Goal: Task Accomplishment & Management: Manage account settings

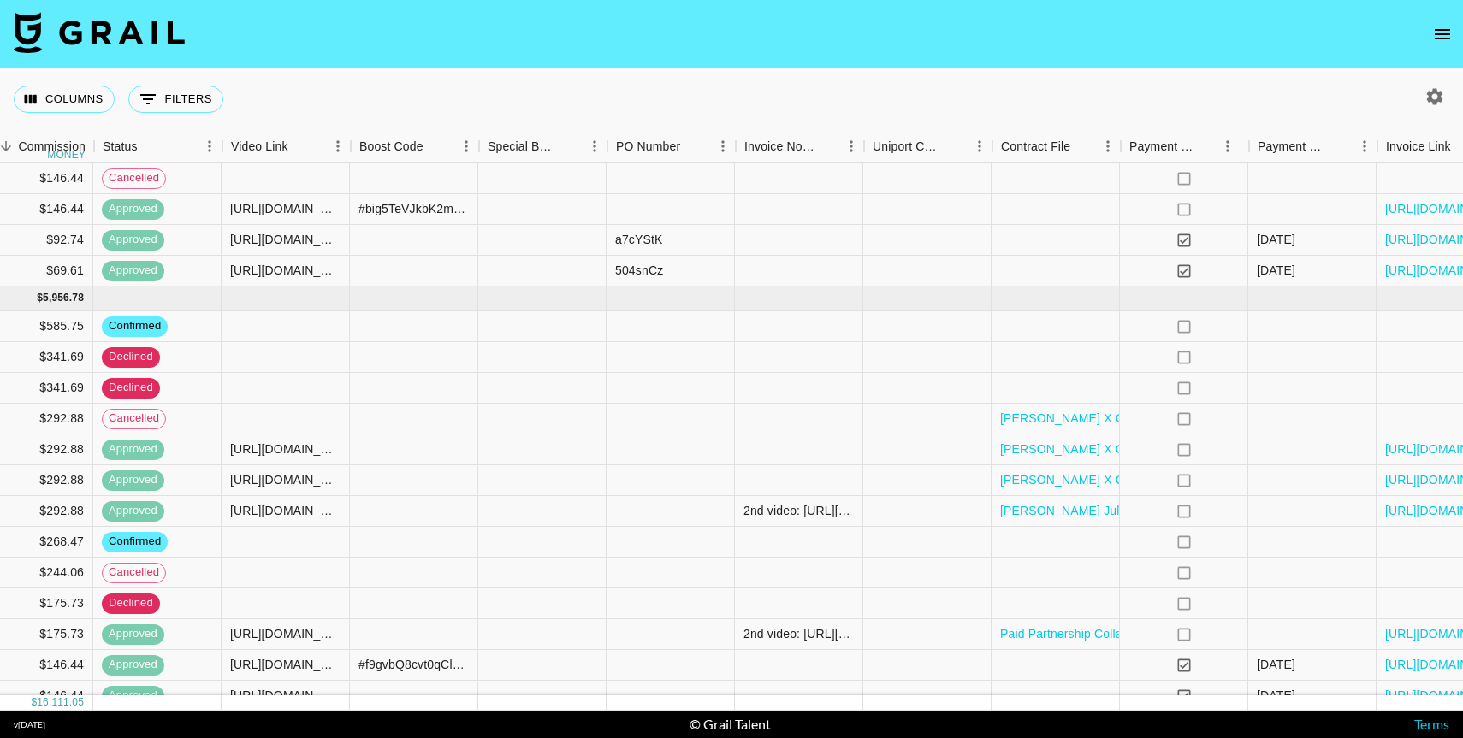
scroll to position [573, 1418]
click at [1180, 510] on icon "no" at bounding box center [1182, 511] width 17 height 17
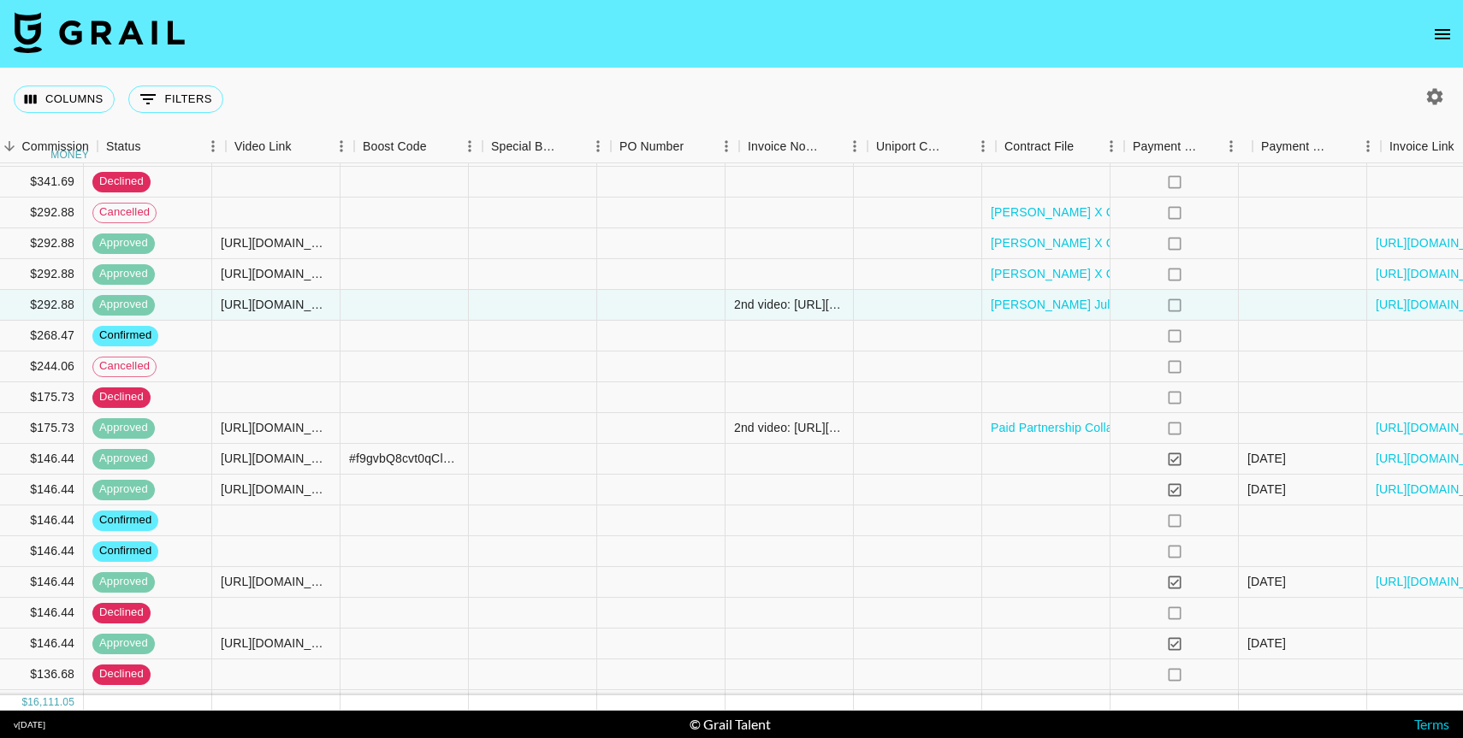
scroll to position [779, 1527]
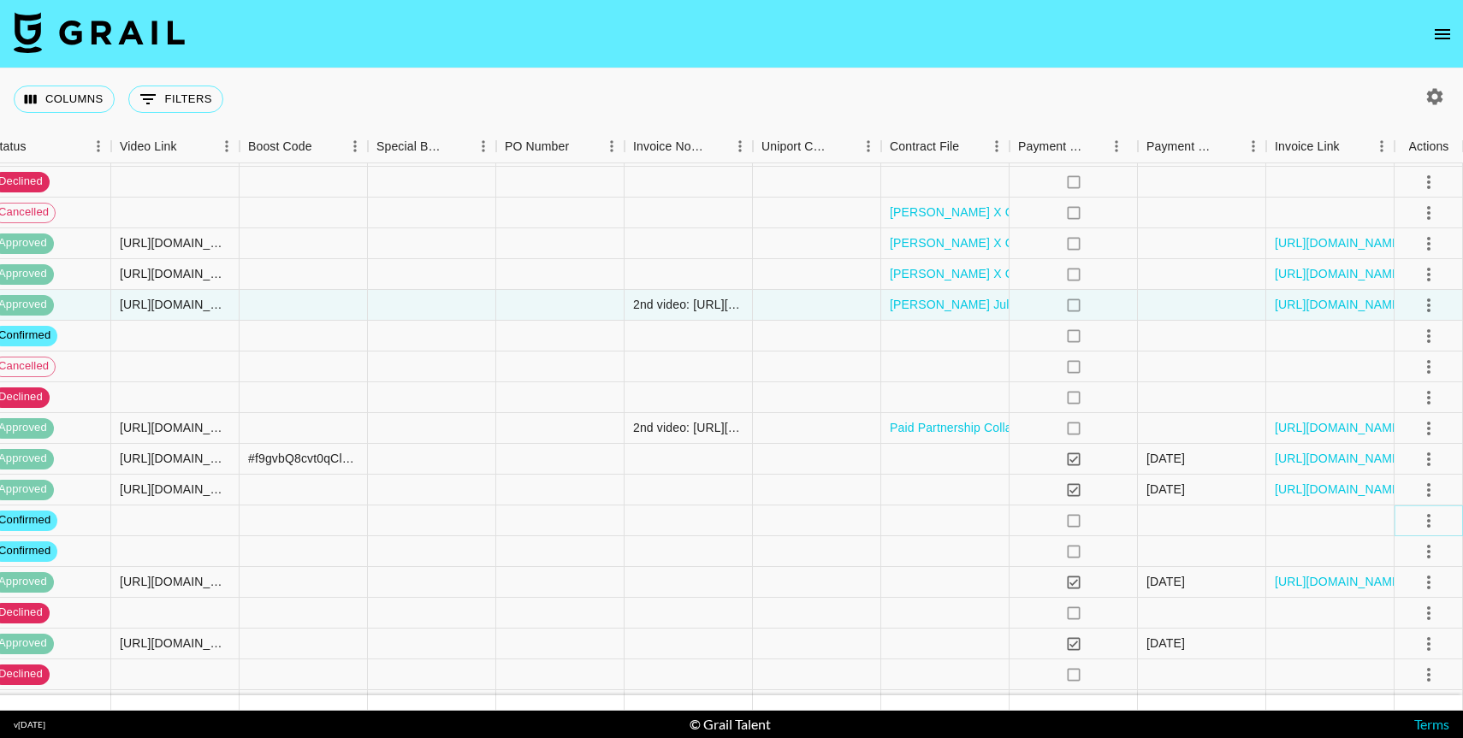
click at [1428, 523] on icon "select merge strategy" at bounding box center [1428, 521] width 21 height 21
click at [1381, 589] on li "Decline" at bounding box center [1406, 588] width 111 height 31
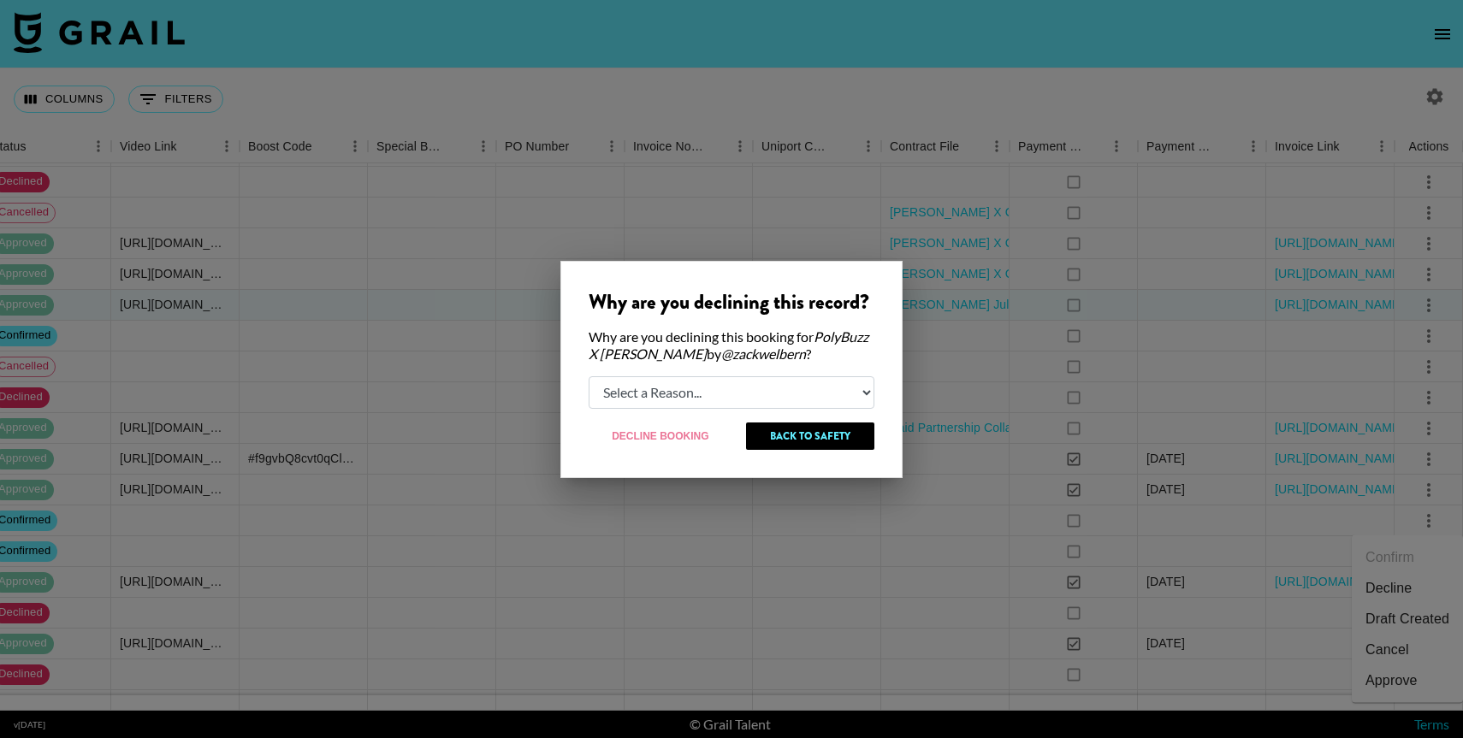
click at [697, 399] on select "Select a Reason... Relogging this deal due to a data issue The [PERSON_NAME] ca…" at bounding box center [731, 392] width 286 height 33
select select "creator_decline"
click at [684, 435] on button "Decline Booking" at bounding box center [660, 436] width 145 height 27
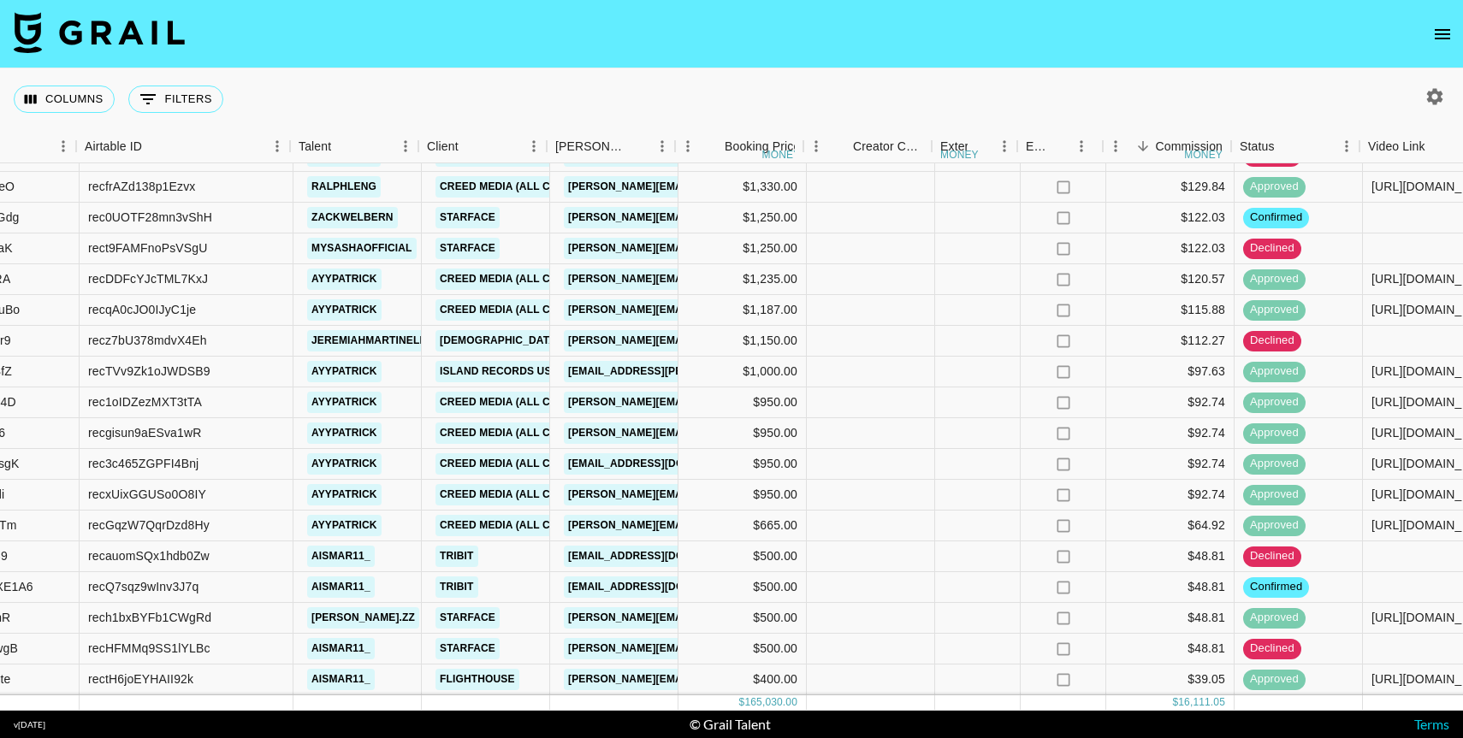
scroll to position [1298, 278]
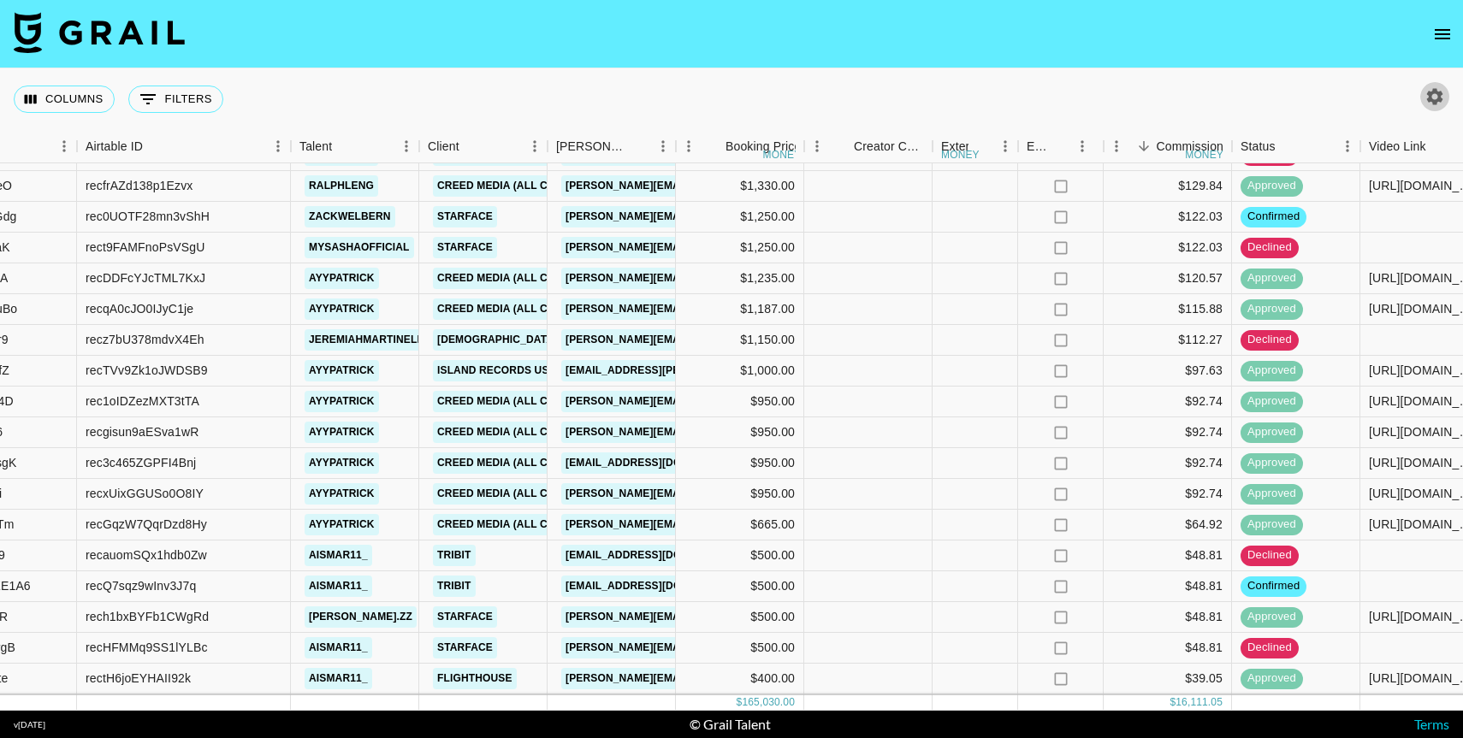
click at [1436, 98] on icon "button" at bounding box center [1434, 96] width 21 height 21
select select "[DATE]"
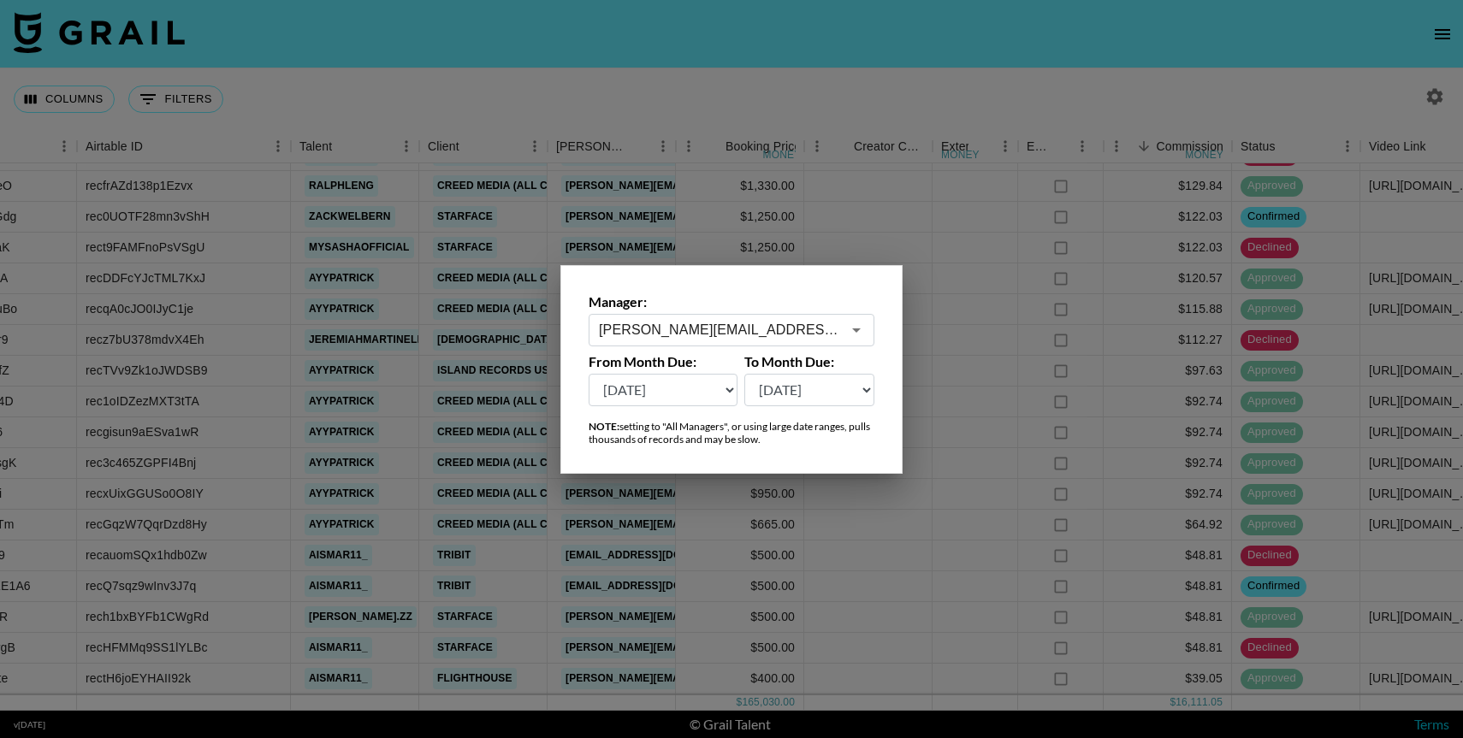
click at [902, 130] on div at bounding box center [731, 369] width 1463 height 738
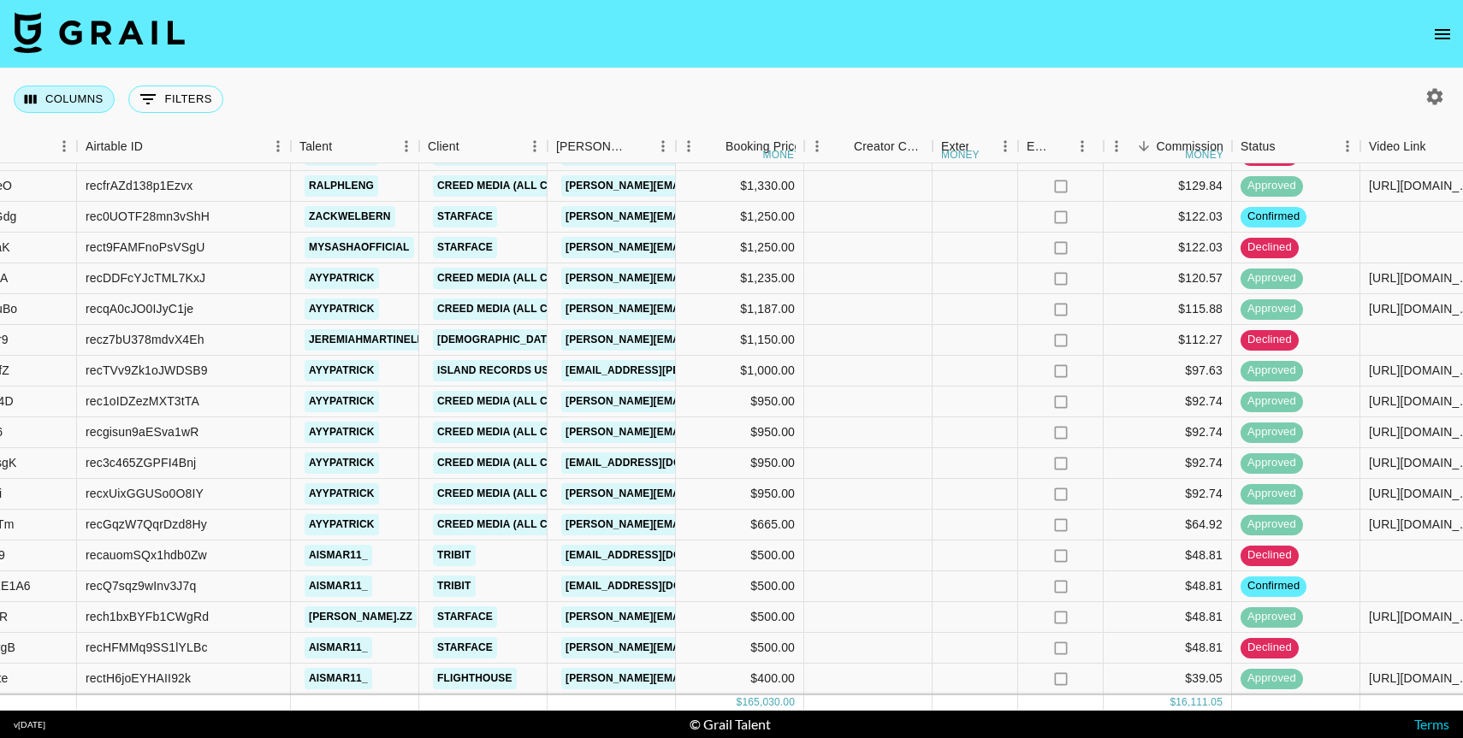
click at [79, 103] on button "Columns" at bounding box center [64, 99] width 101 height 27
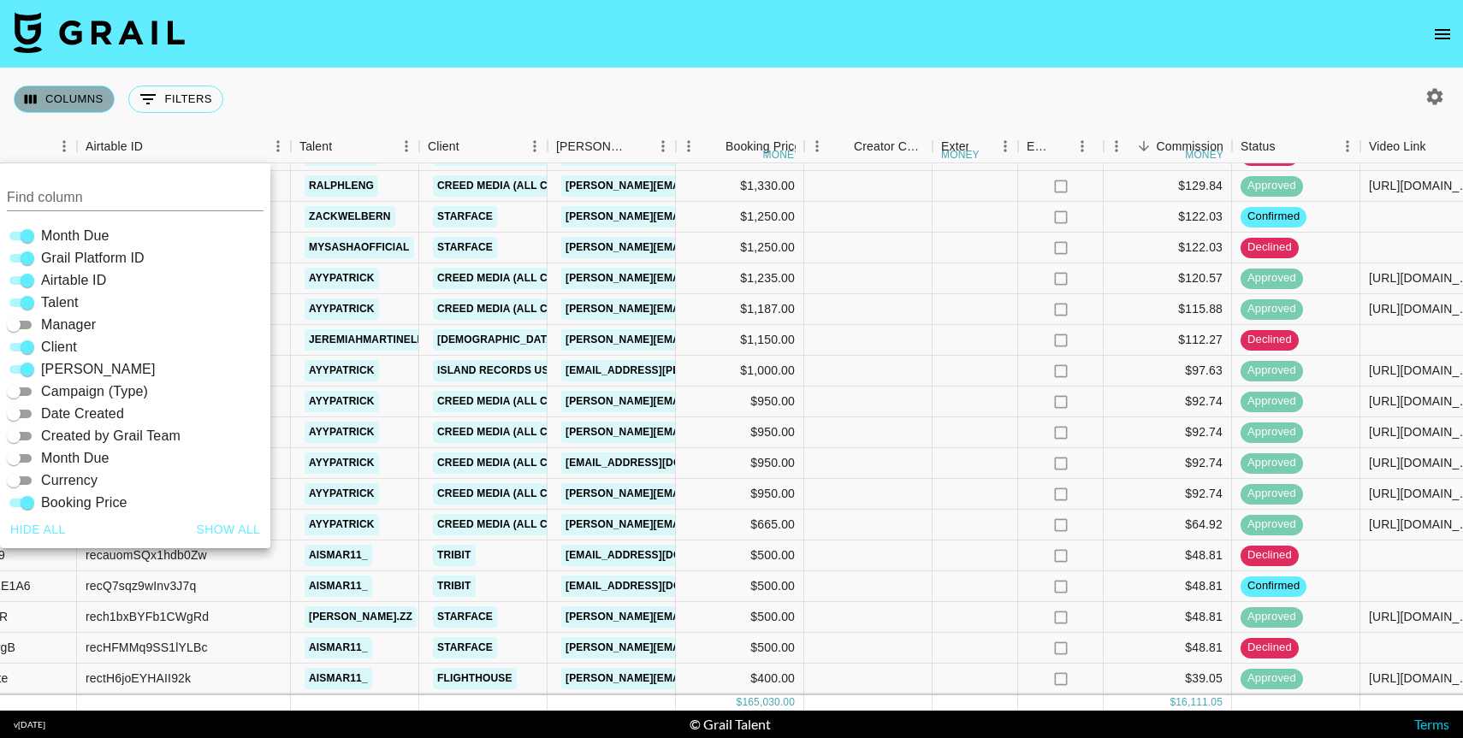
click at [79, 103] on button "Columns" at bounding box center [64, 99] width 101 height 27
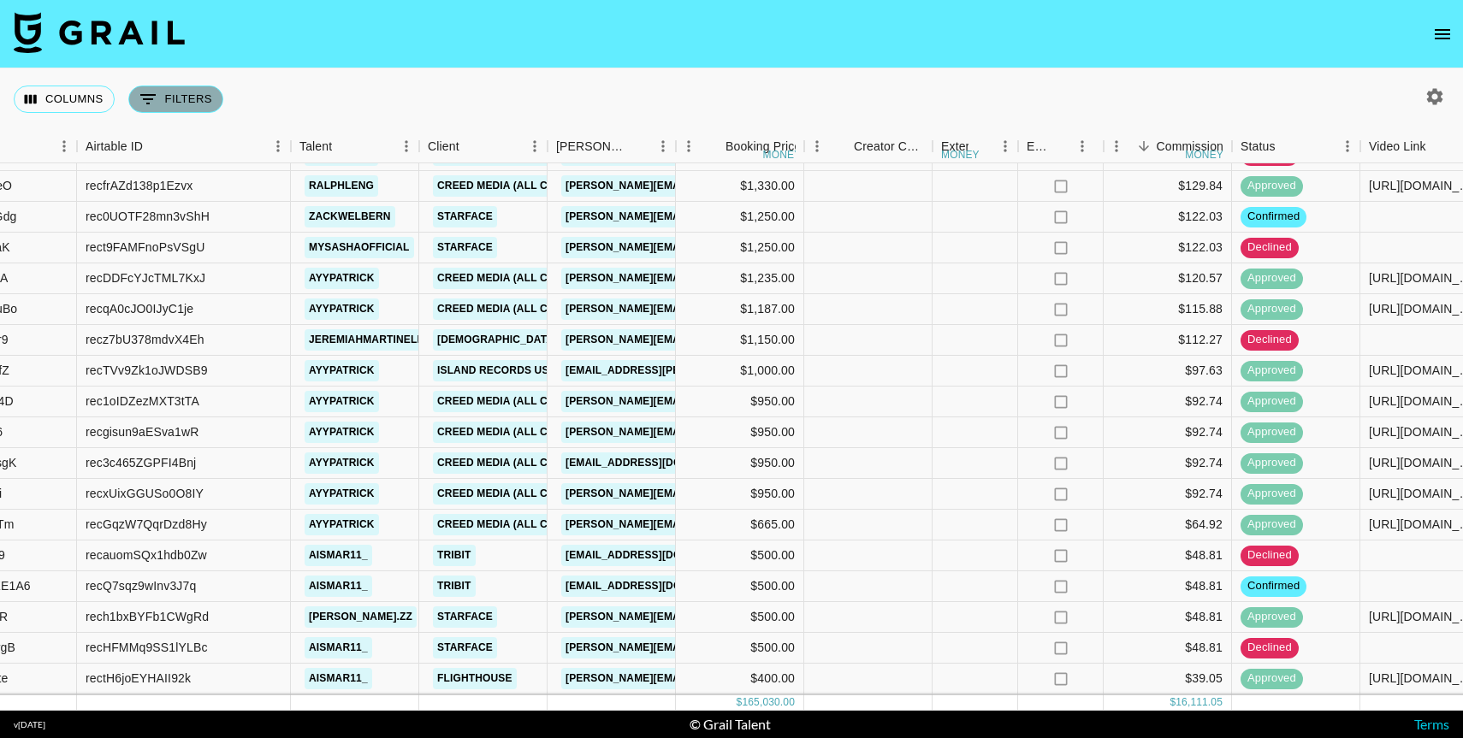
click at [152, 105] on icon "Show filters" at bounding box center [148, 99] width 21 height 21
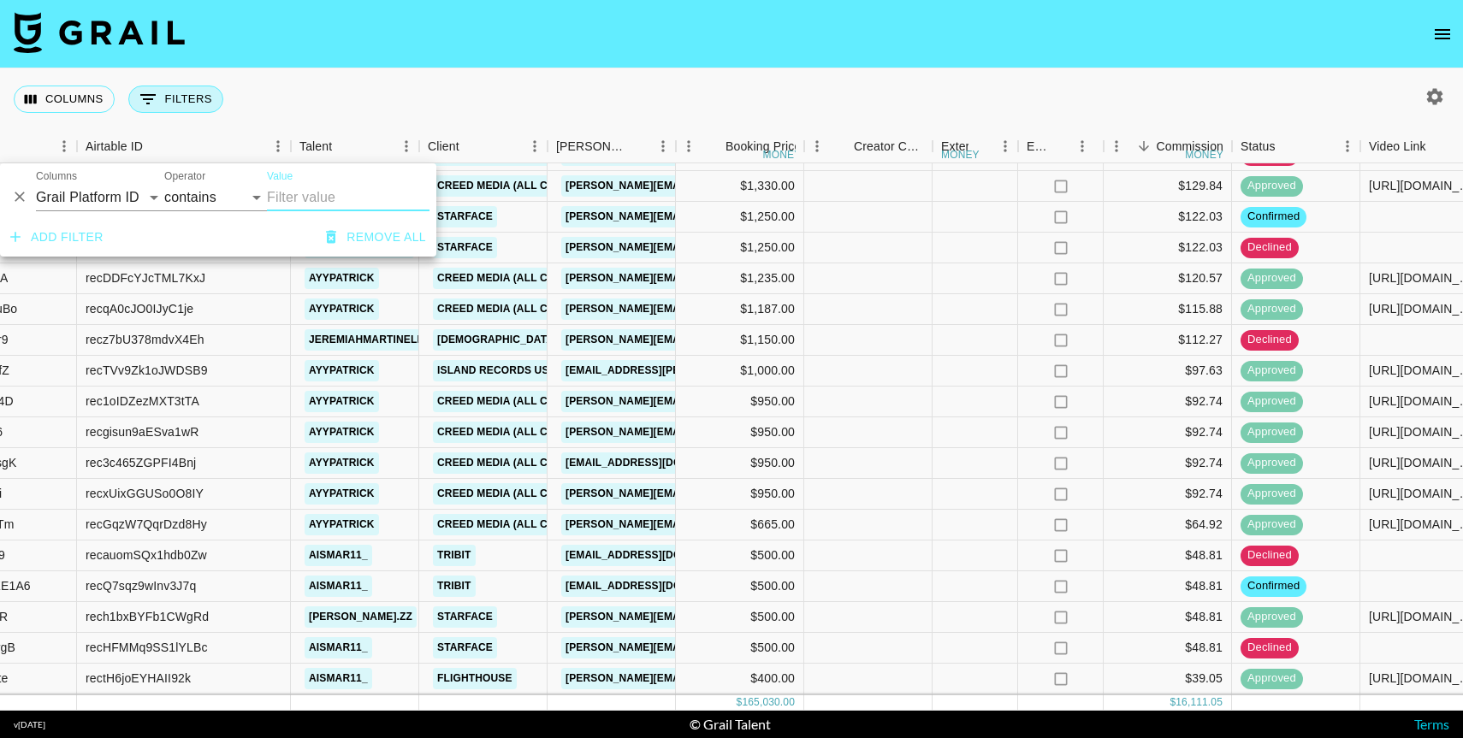
click at [152, 105] on icon "Show filters" at bounding box center [148, 99] width 21 height 21
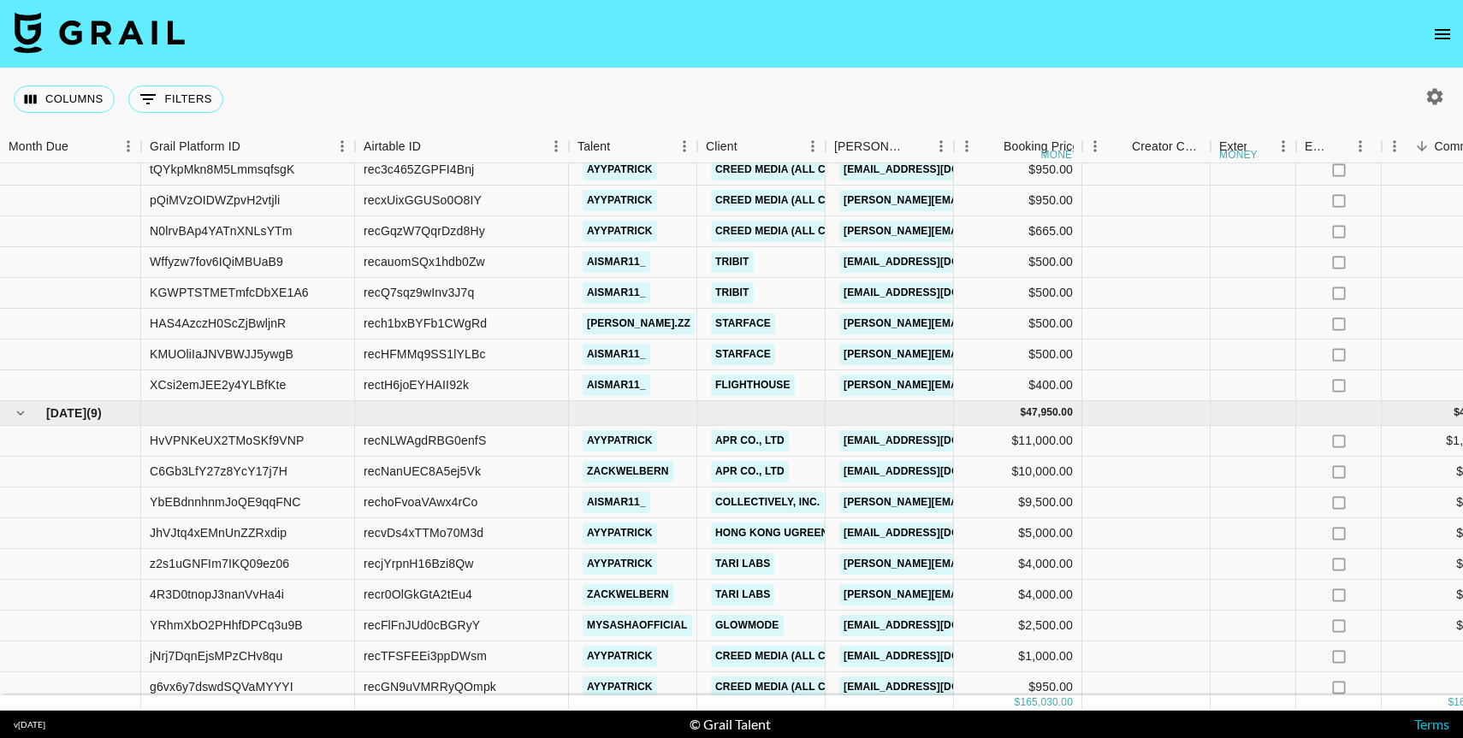
scroll to position [1600, 0]
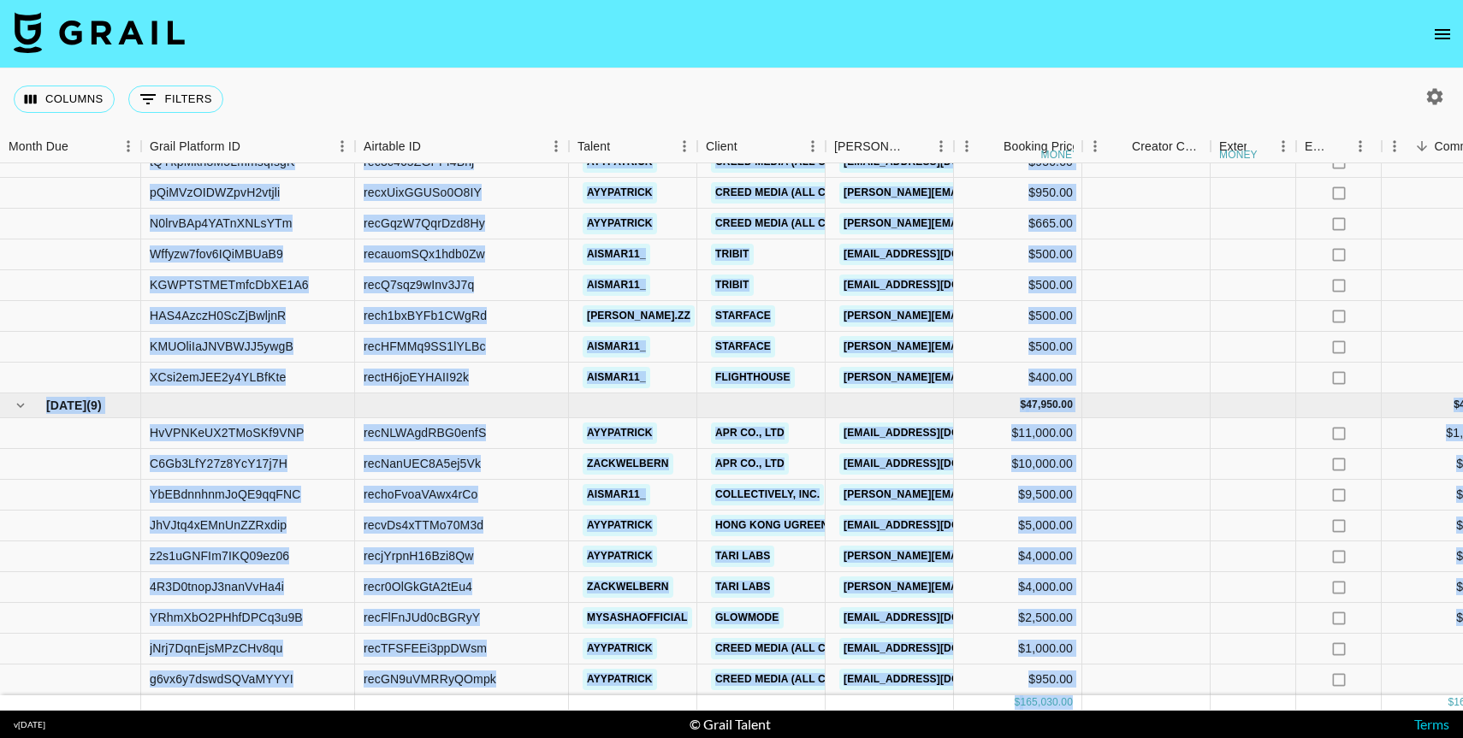
drag, startPoint x: 144, startPoint y: 165, endPoint x: 1255, endPoint y: 701, distance: 1233.8
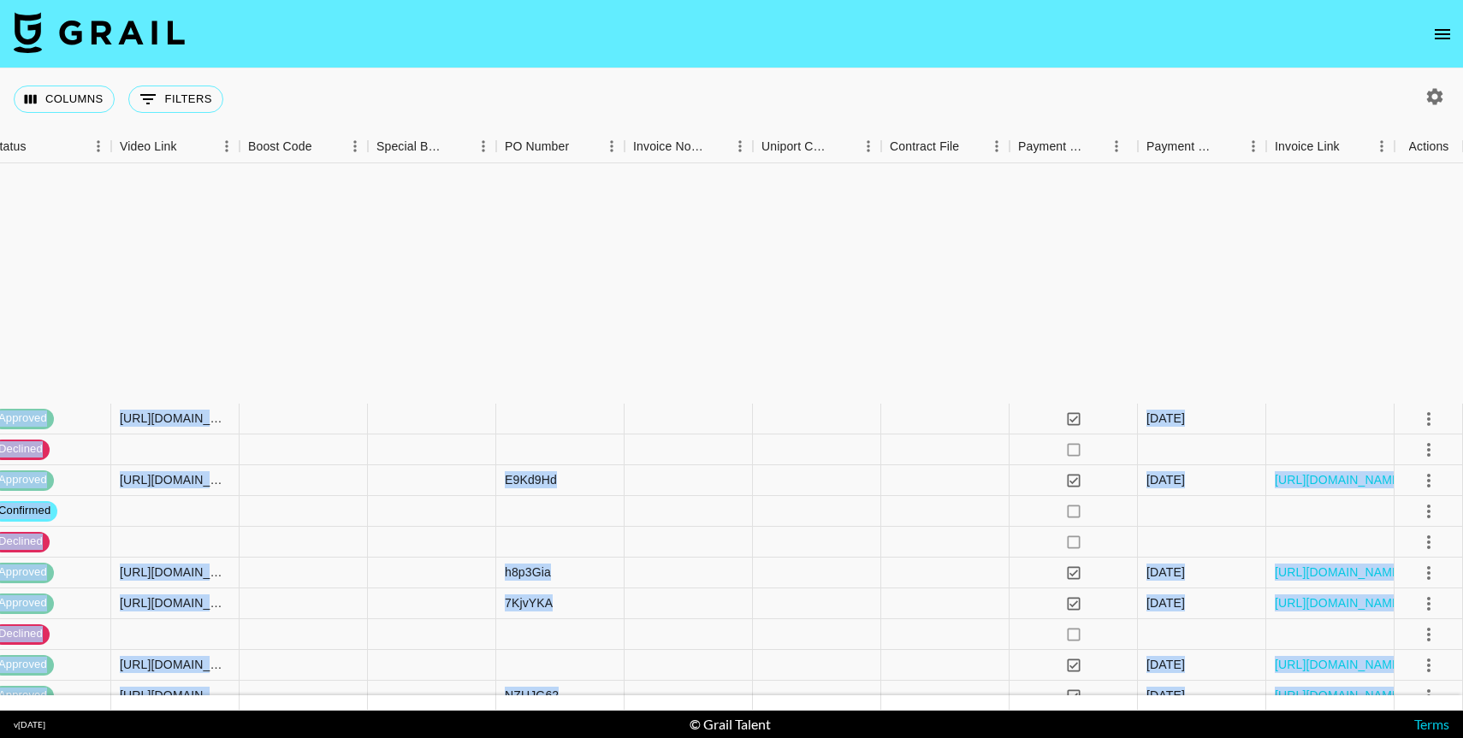
scroll to position [1615, 1527]
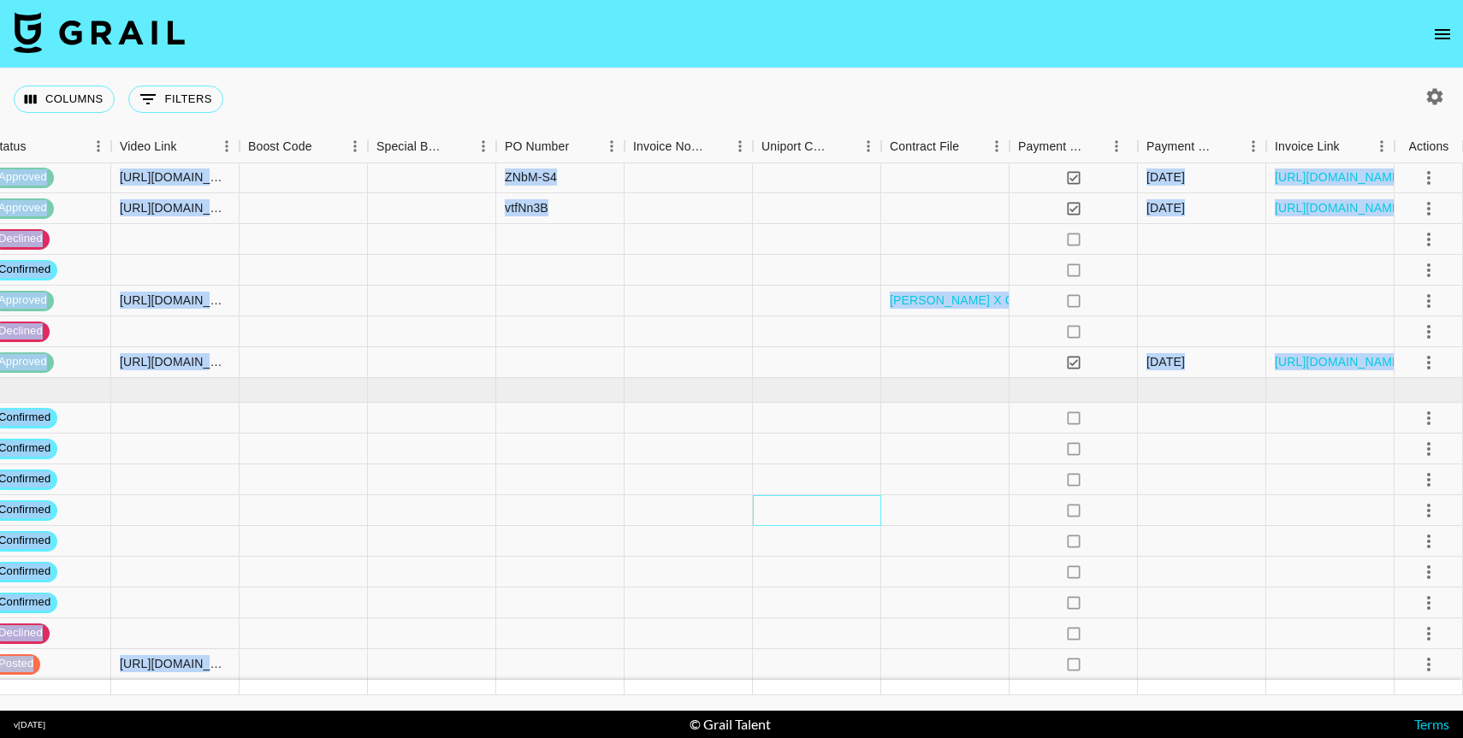
click at [863, 524] on div at bounding box center [817, 510] width 128 height 31
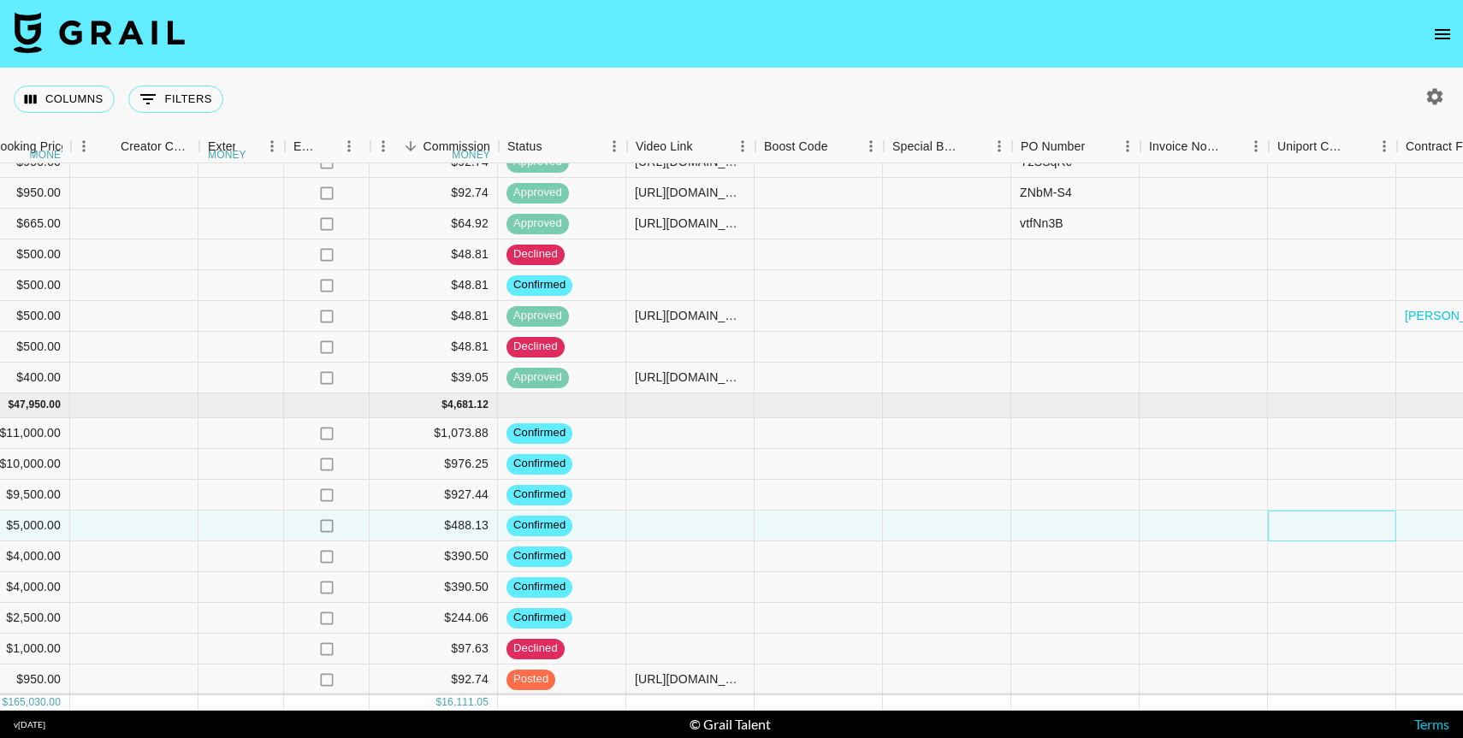
scroll to position [1600, 1011]
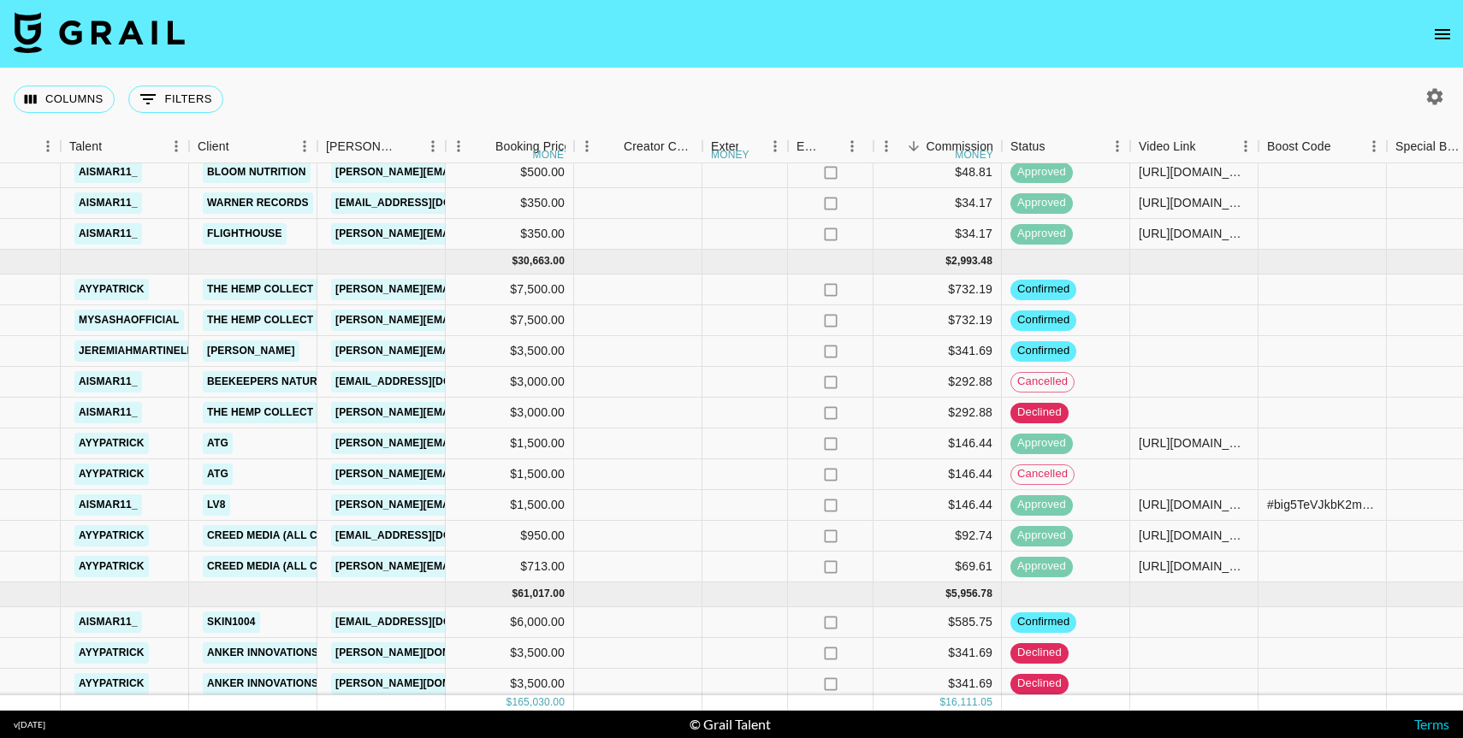
scroll to position [271, 508]
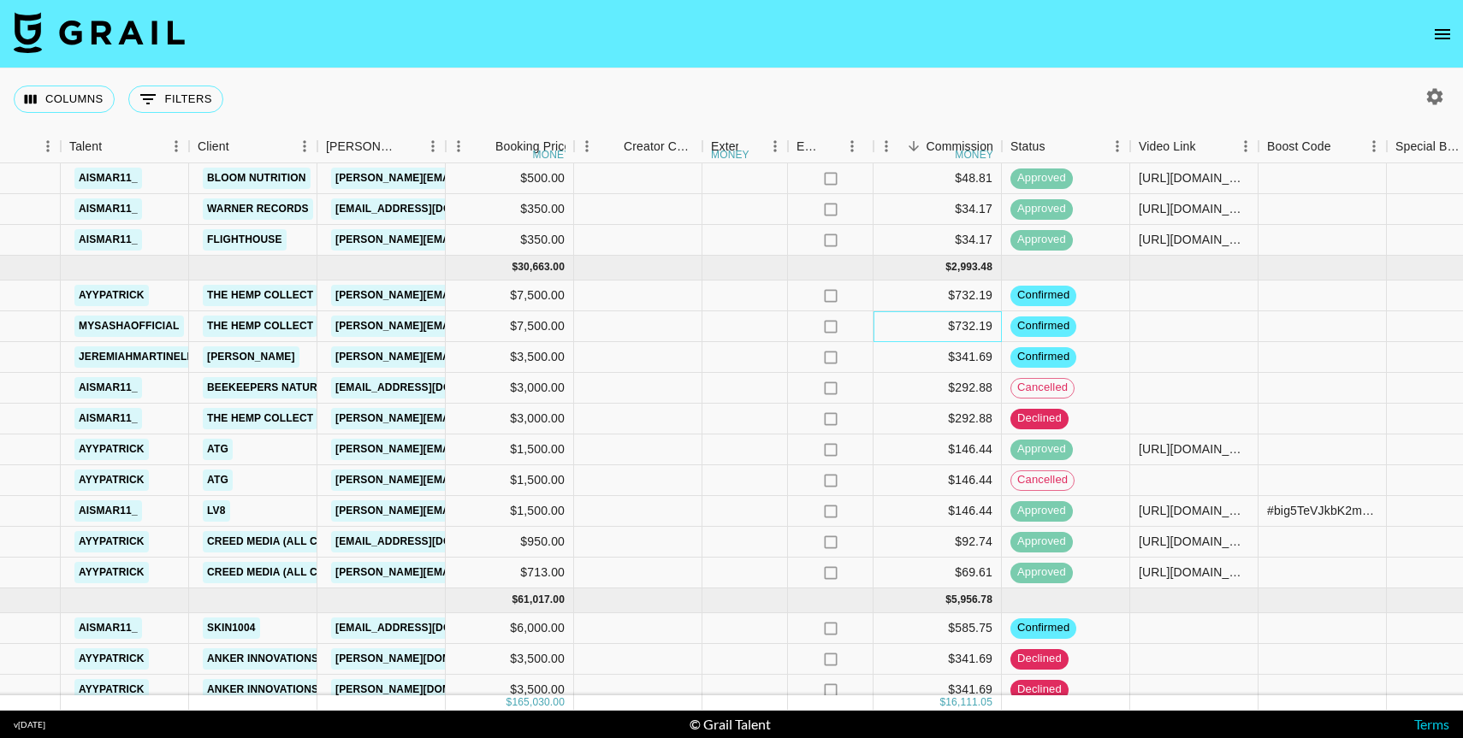
click at [960, 321] on div "$732.19" at bounding box center [937, 326] width 128 height 31
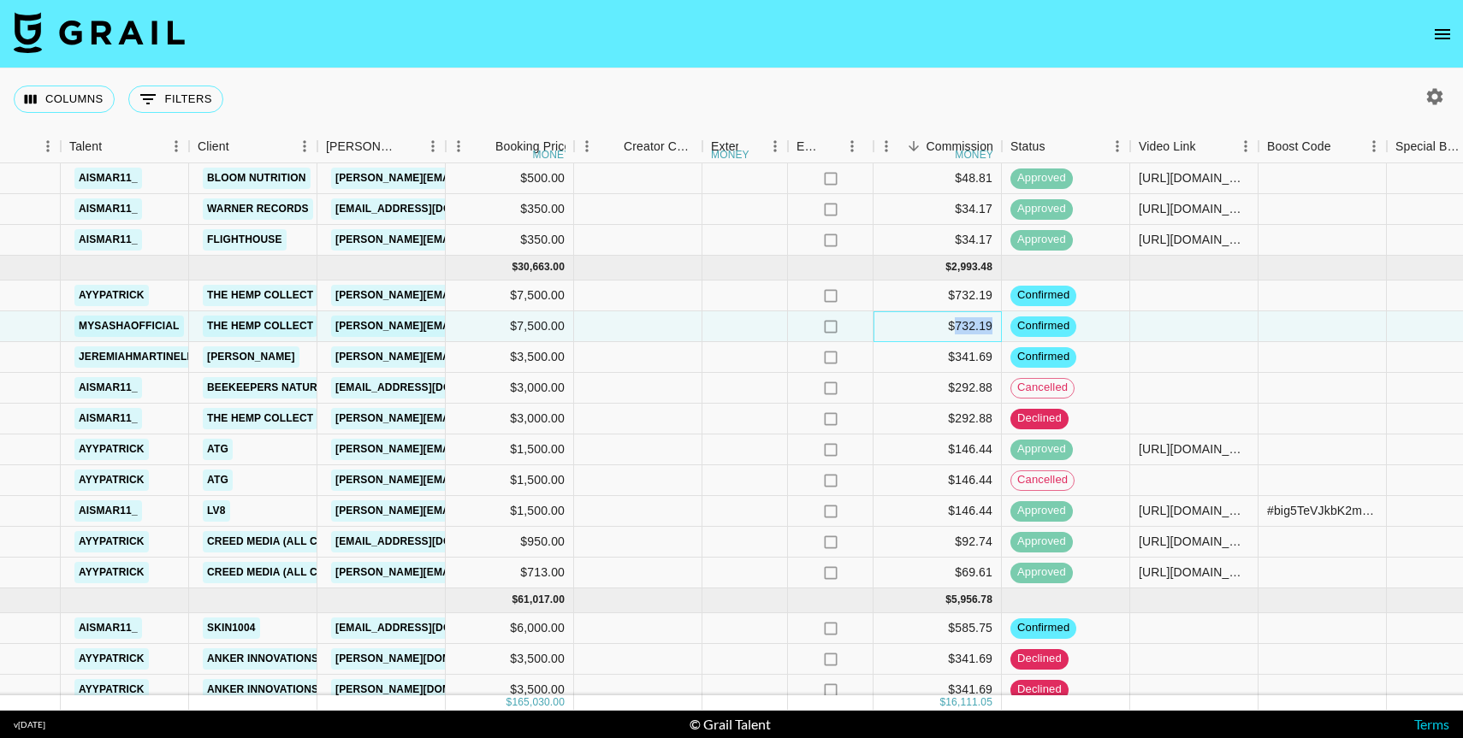
click at [960, 321] on div "$732.19" at bounding box center [937, 326] width 128 height 31
click at [948, 323] on div "$732.19" at bounding box center [937, 326] width 128 height 31
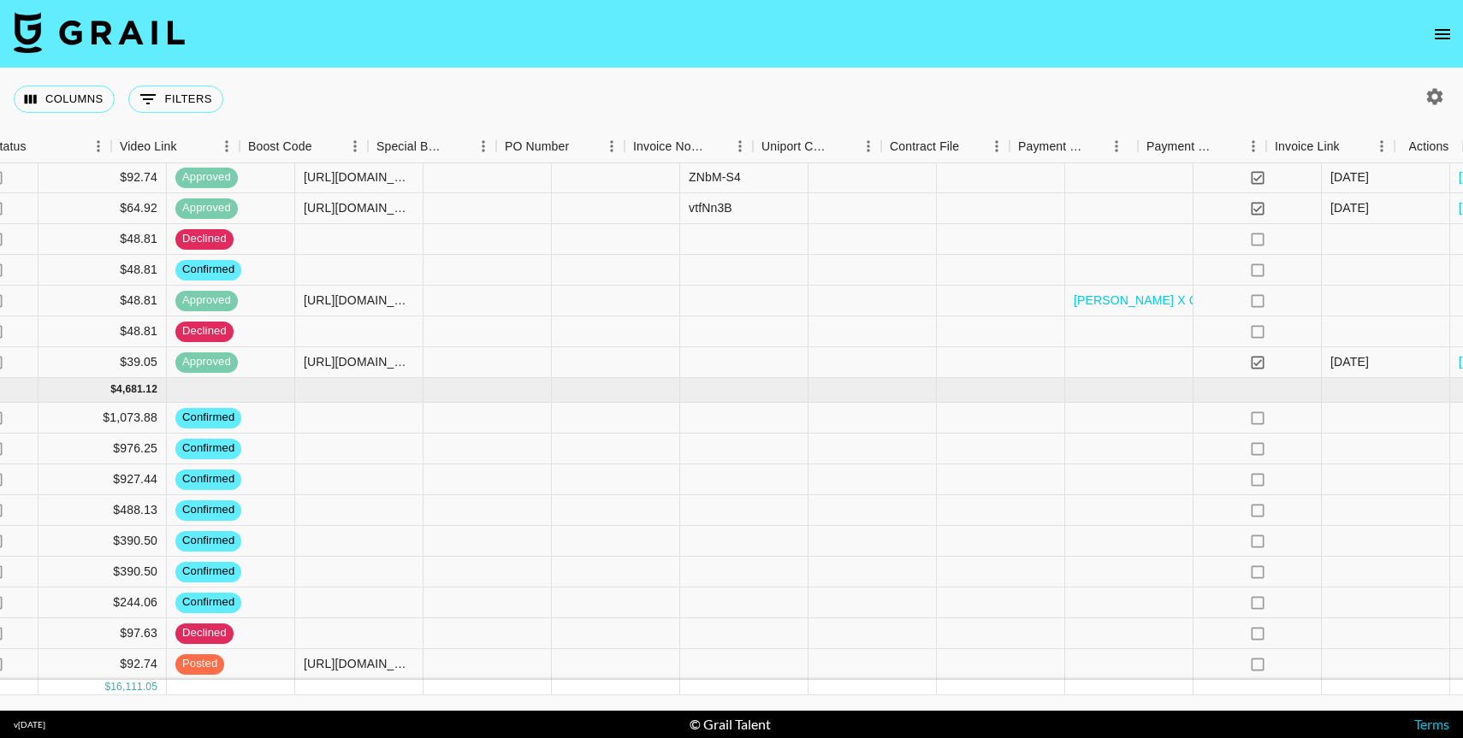
scroll to position [1615, 1527]
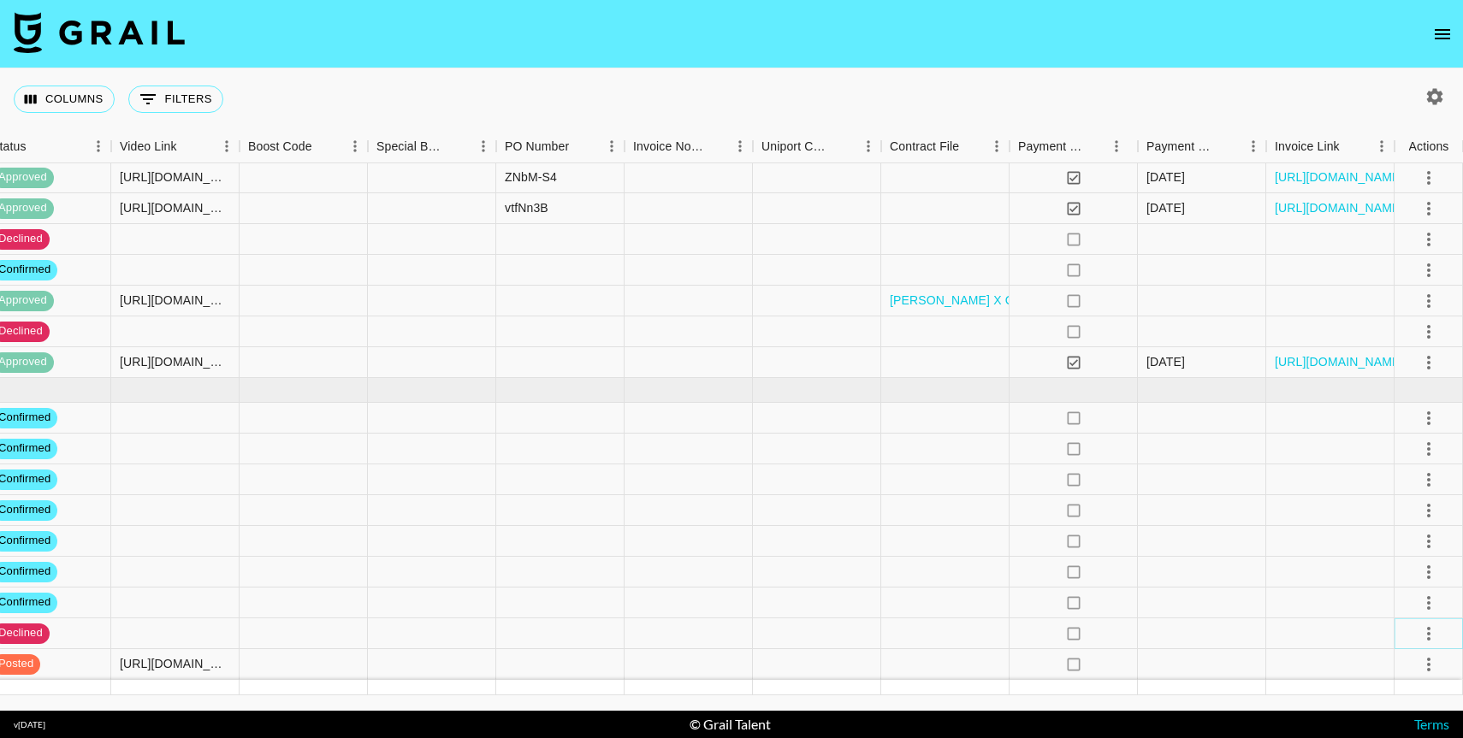
click at [1421, 635] on icon "select merge strategy" at bounding box center [1428, 634] width 21 height 21
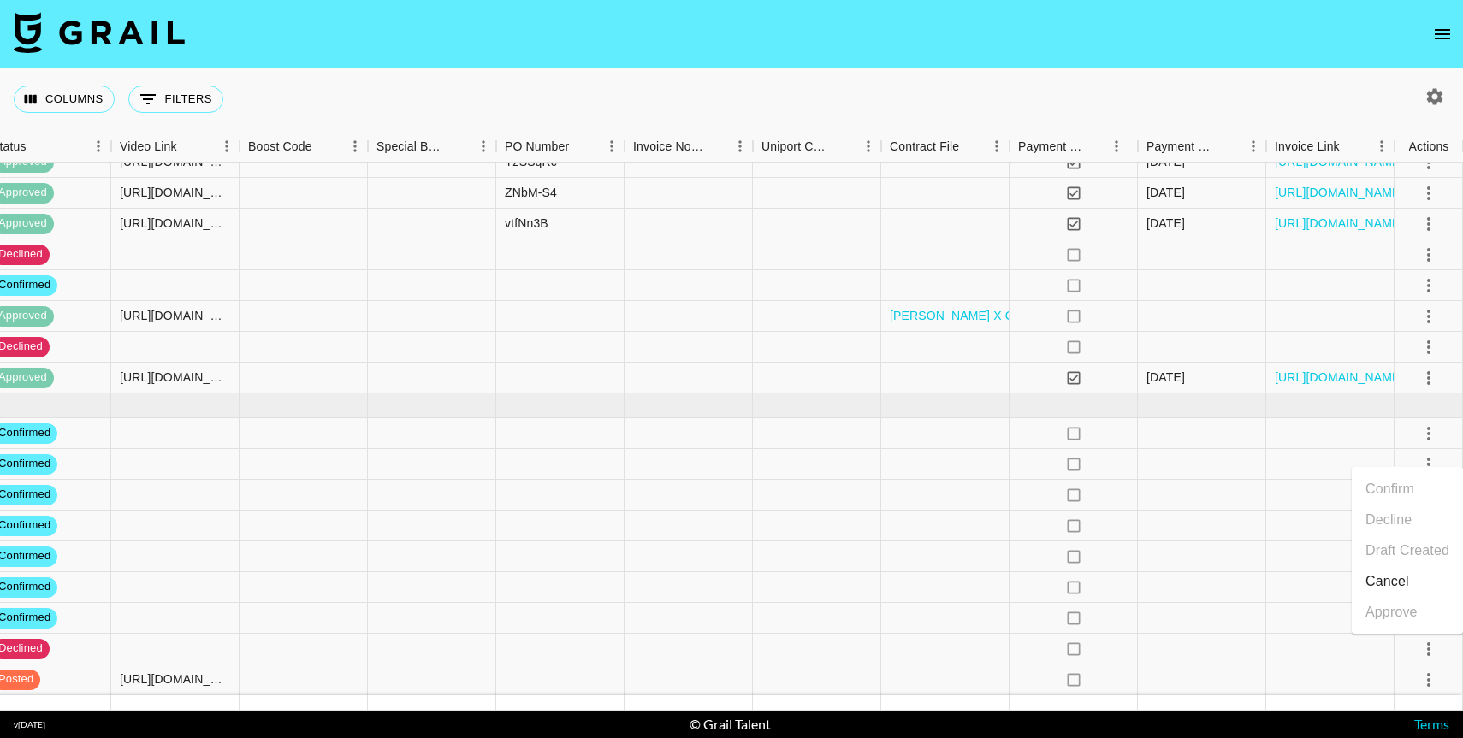
scroll to position [1600, 1527]
click at [1003, 559] on div at bounding box center [945, 556] width 128 height 31
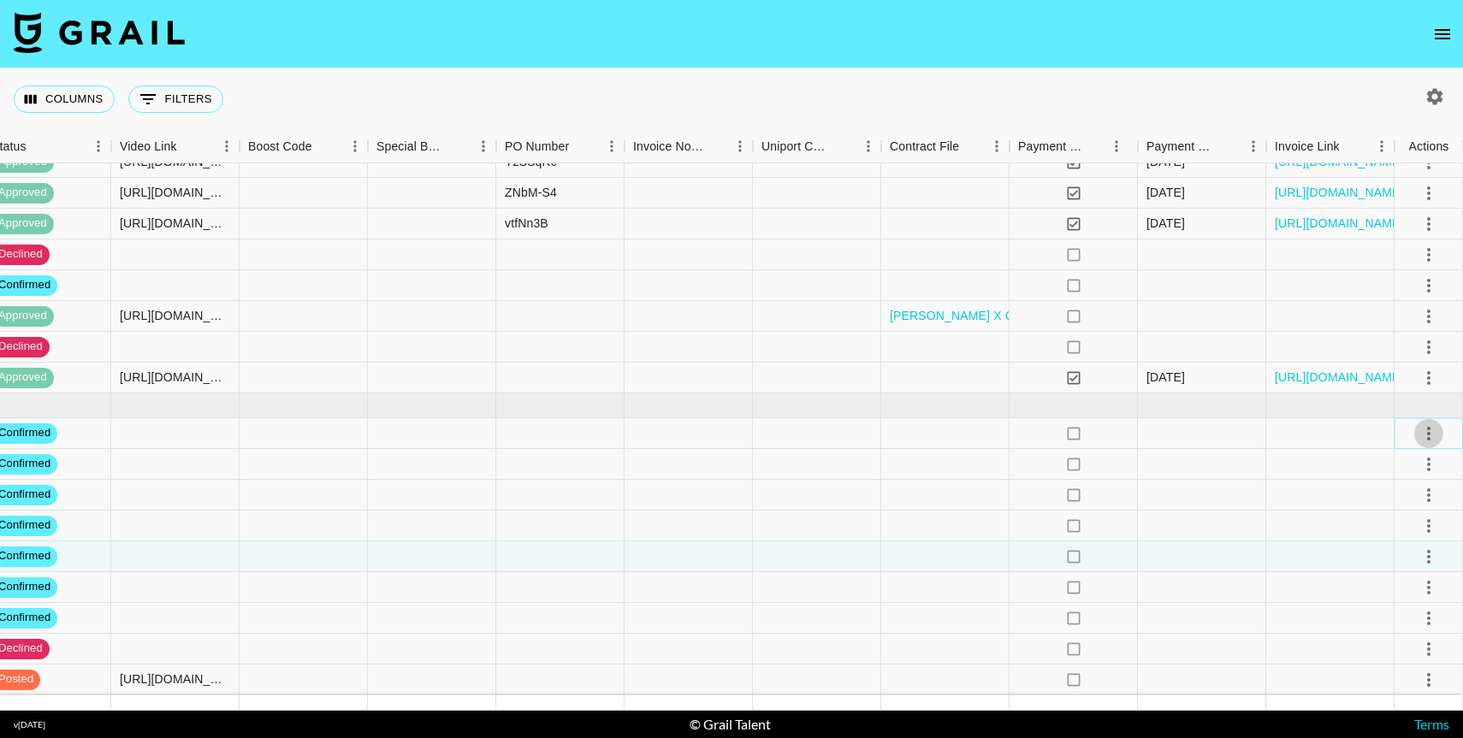
click at [1429, 436] on icon "select merge strategy" at bounding box center [1428, 433] width 21 height 21
click at [1384, 496] on li "Decline" at bounding box center [1406, 501] width 111 height 31
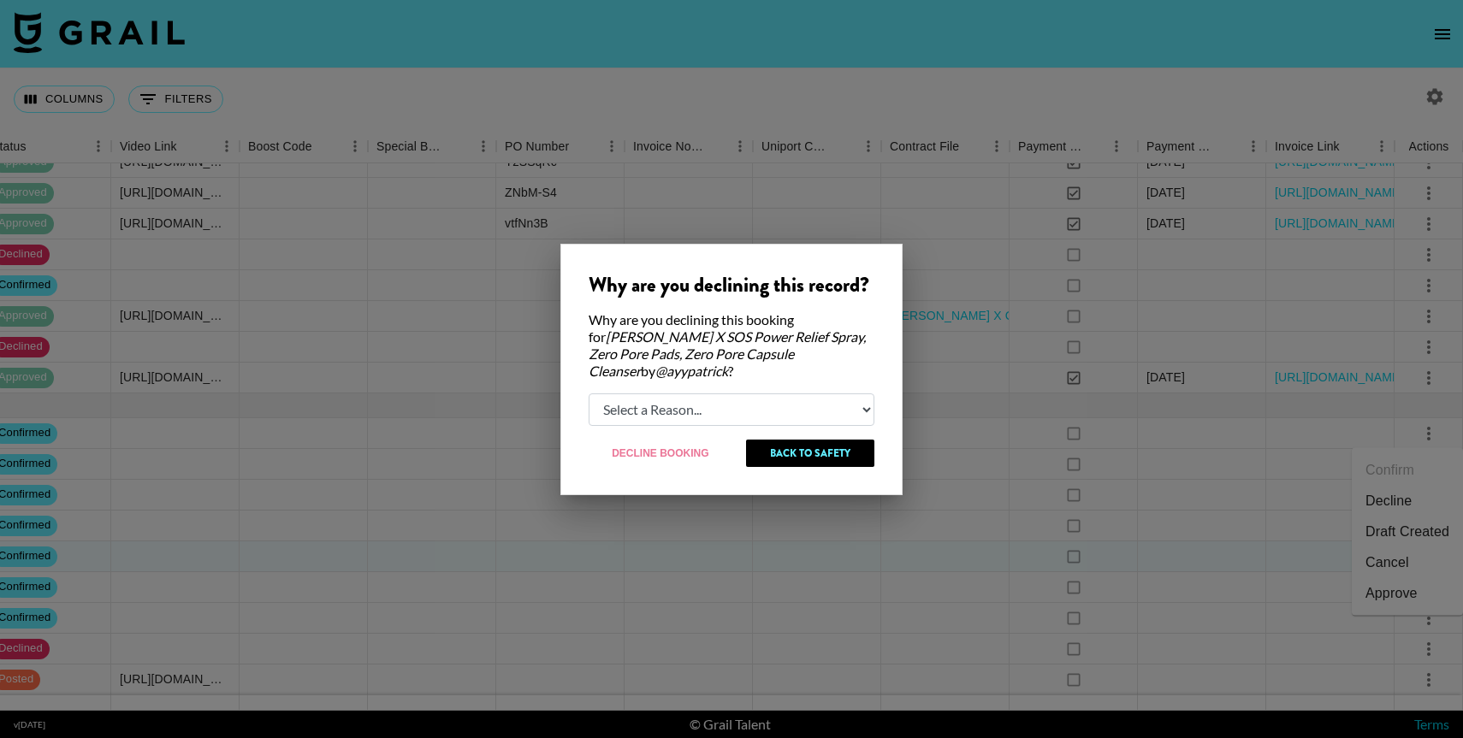
click at [652, 405] on select "Select a Reason... Relogging this deal due to a data issue The [PERSON_NAME] ca…" at bounding box center [731, 409] width 286 height 33
click at [795, 448] on button "Back to Safety" at bounding box center [810, 453] width 128 height 27
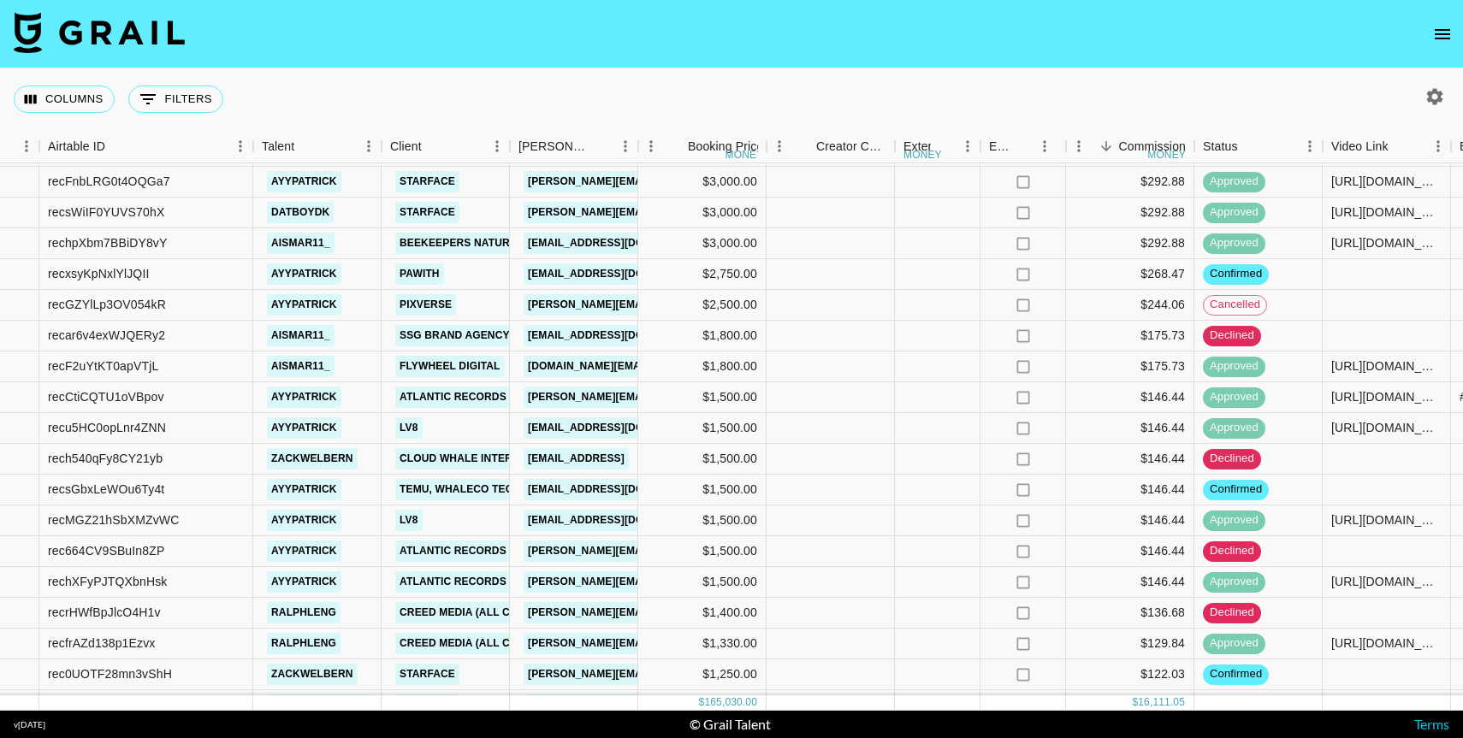
scroll to position [844, 316]
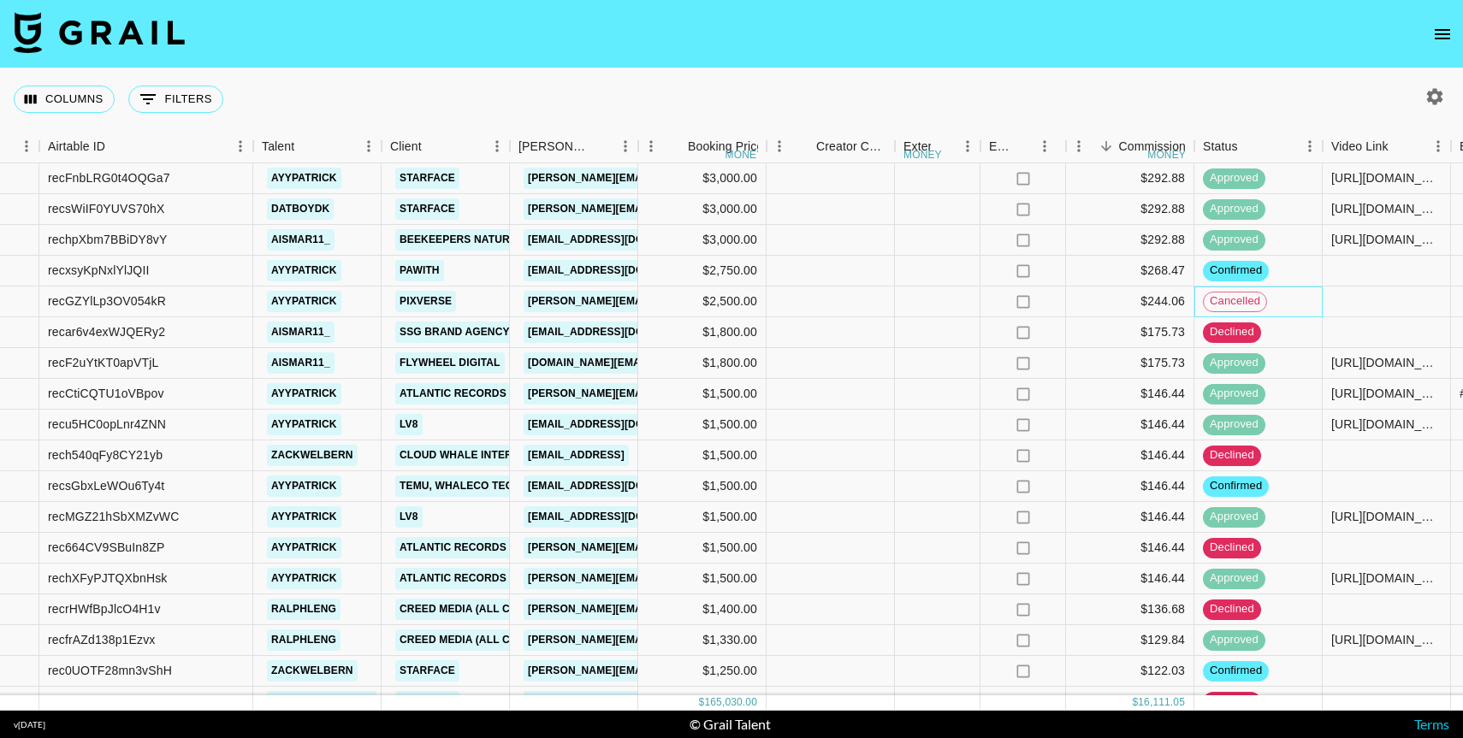
click at [1242, 300] on span "cancelled" at bounding box center [1235, 301] width 62 height 16
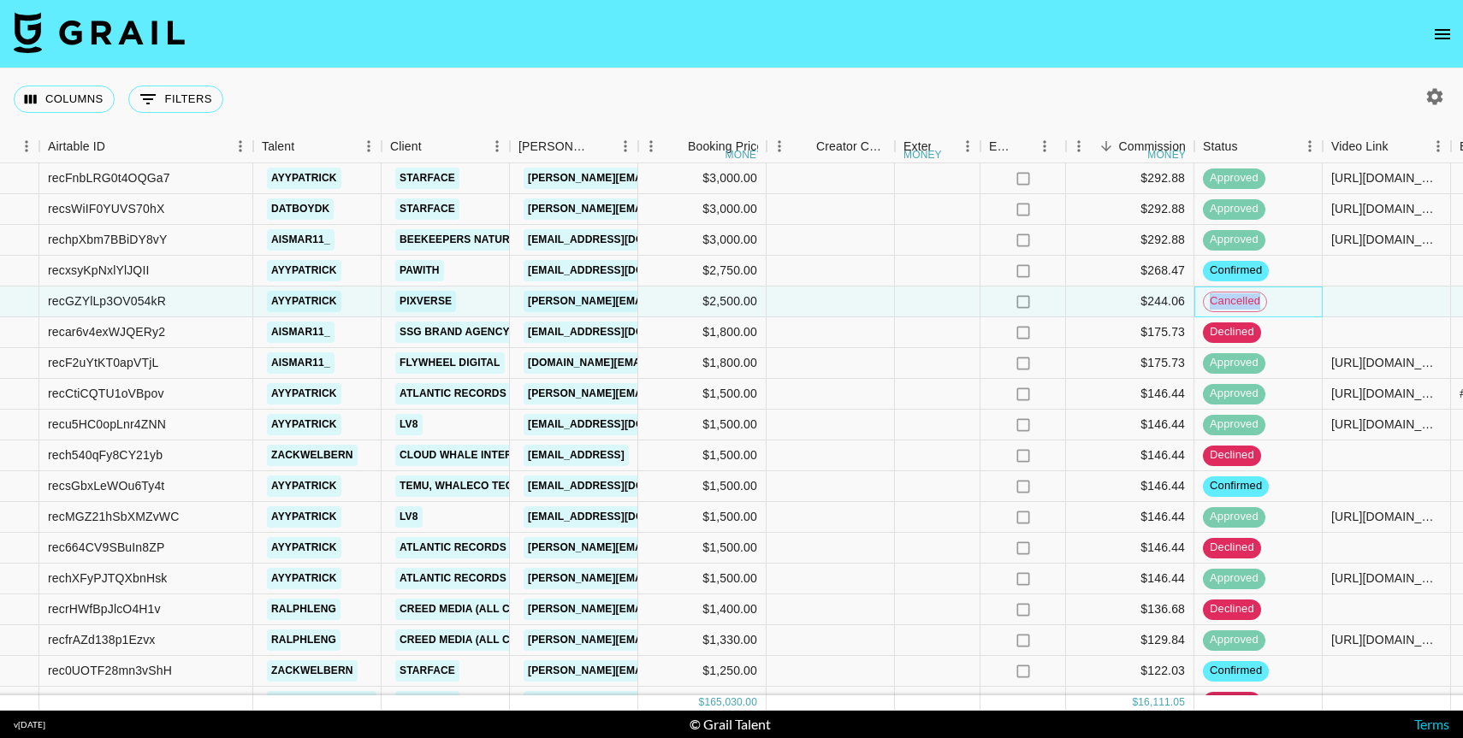
click at [1242, 300] on span "cancelled" at bounding box center [1235, 301] width 62 height 16
click at [1232, 336] on span "declined" at bounding box center [1232, 332] width 58 height 16
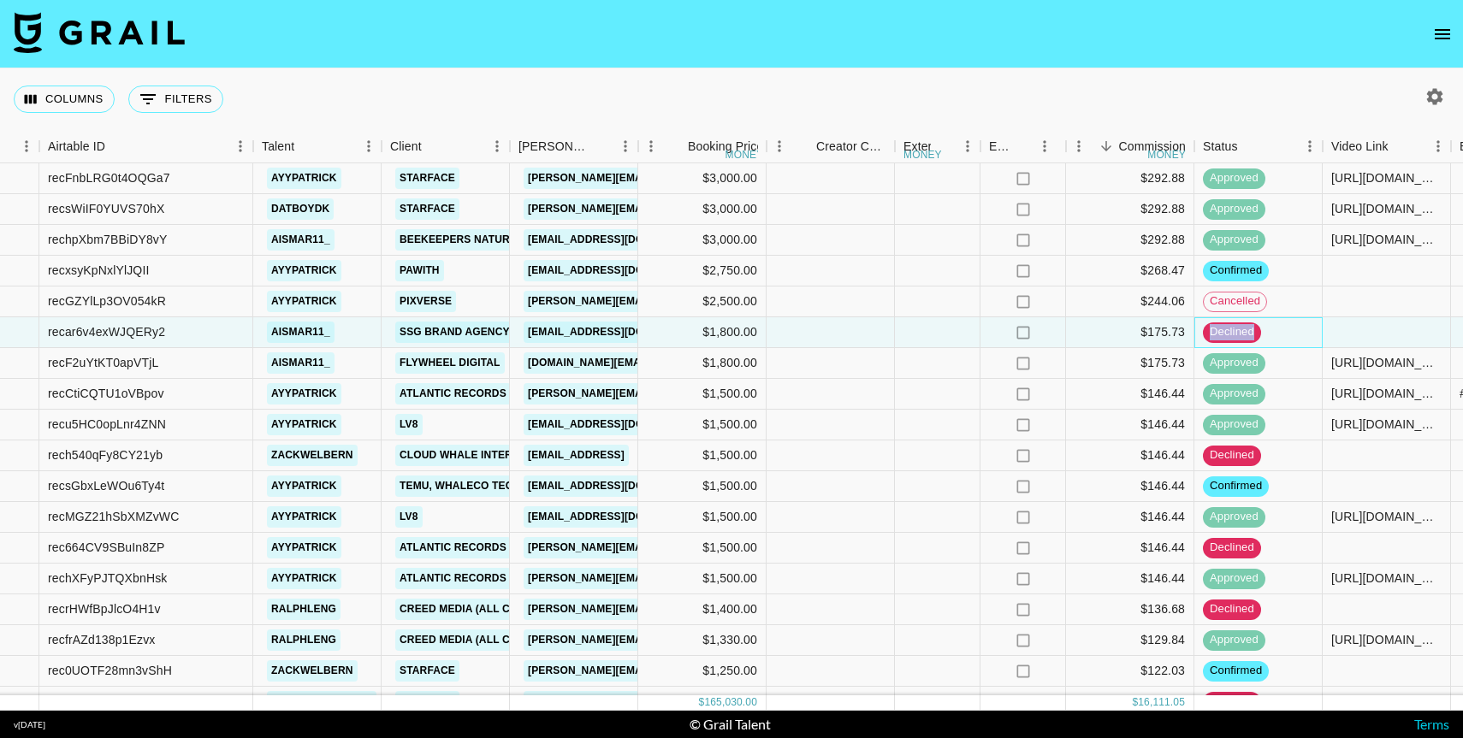
click at [1232, 336] on span "declined" at bounding box center [1232, 332] width 58 height 16
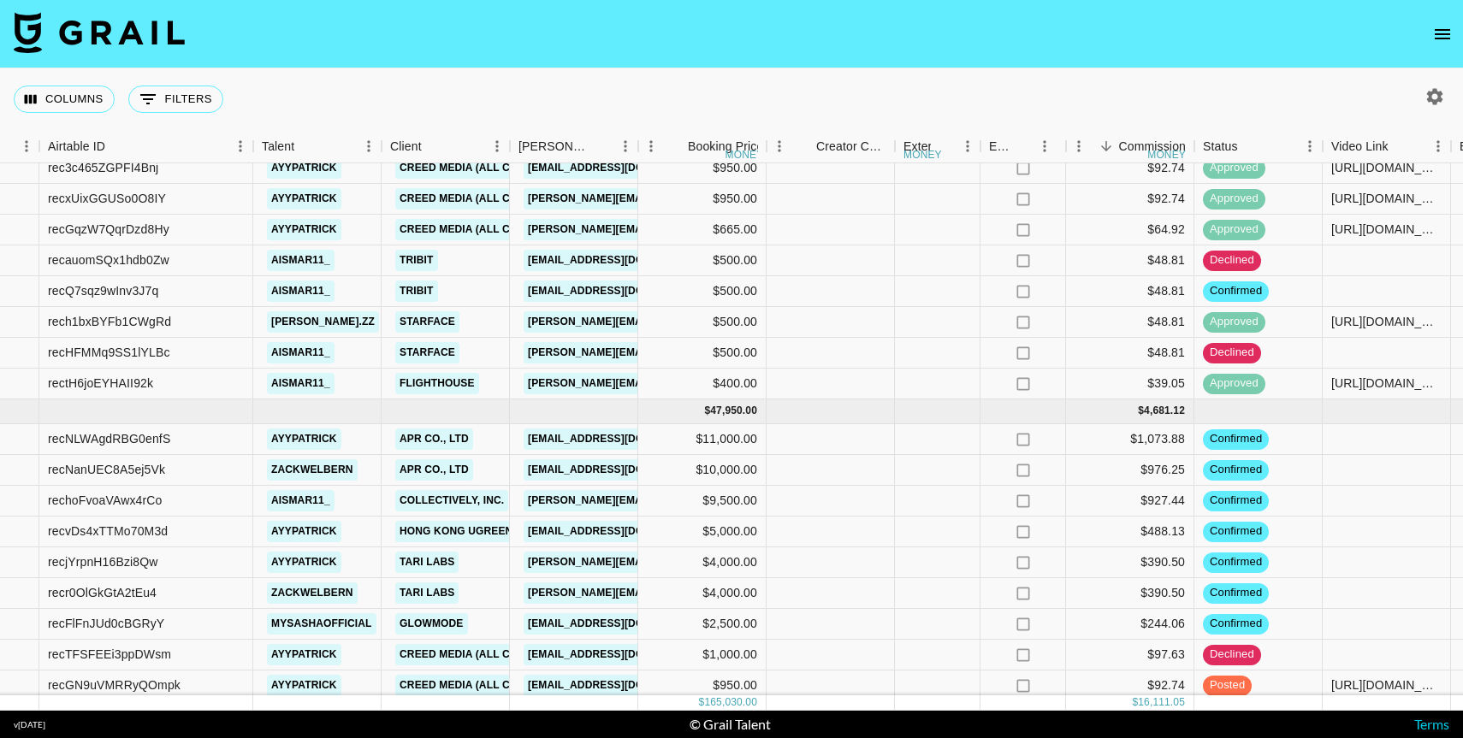
scroll to position [1615, 316]
